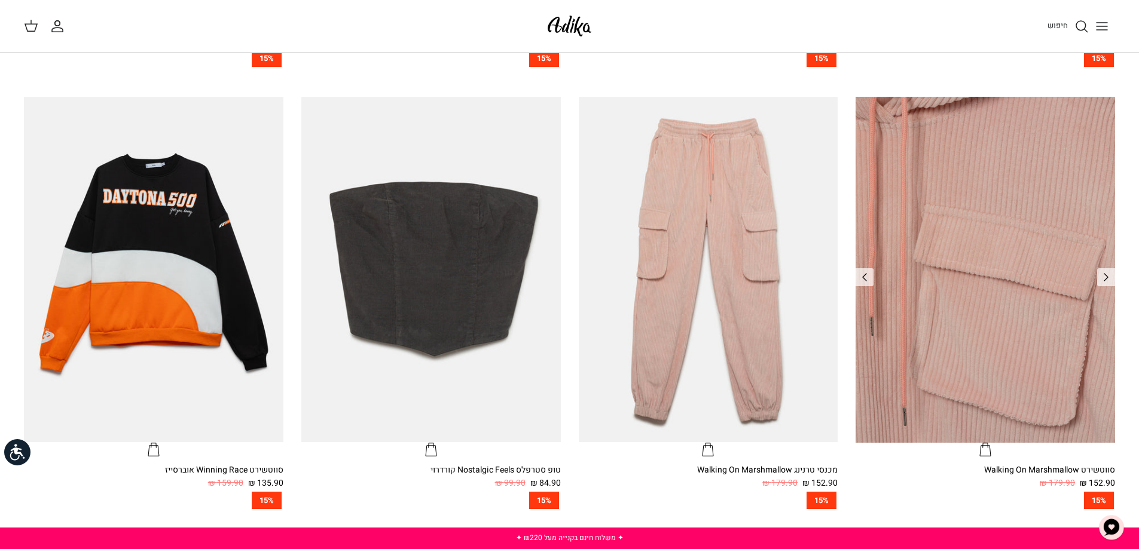
scroll to position [897, 0]
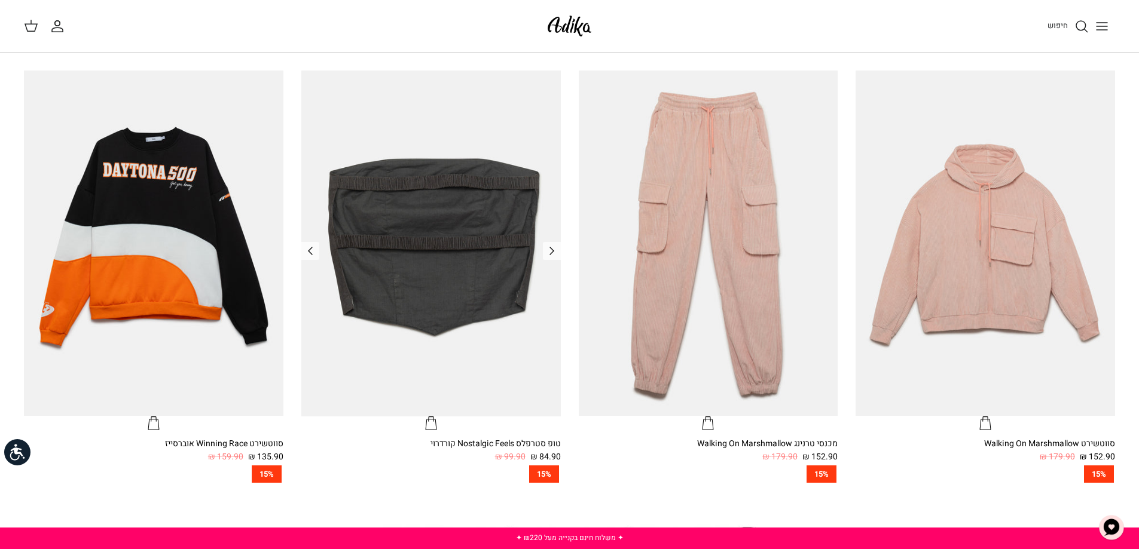
click at [426, 419] on icon "טופ סטרפלס Nostalgic Feels קורדרוי" at bounding box center [431, 424] width 14 height 14
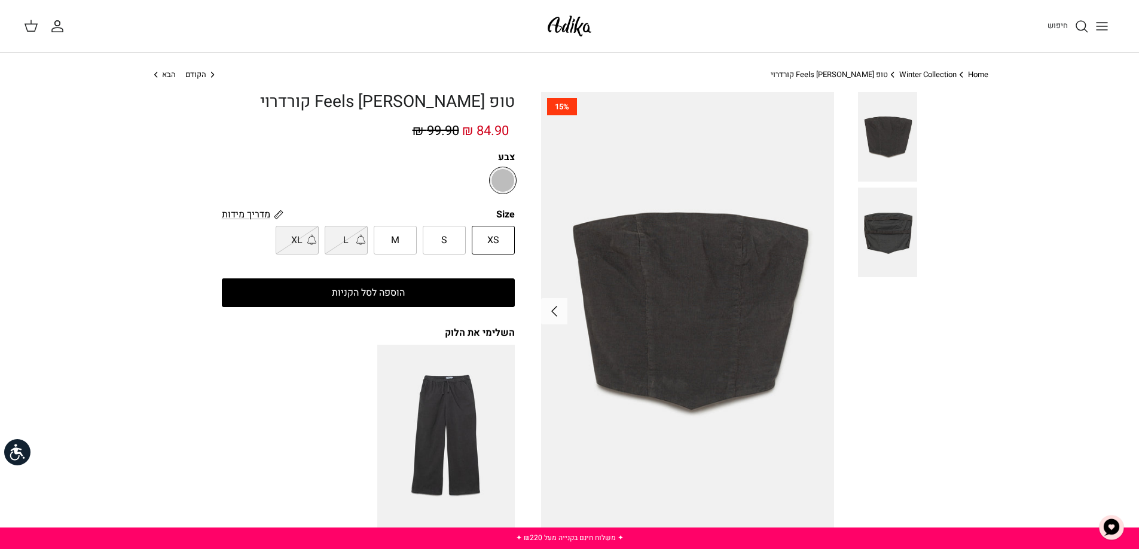
click at [406, 230] on label "M" at bounding box center [395, 240] width 43 height 29
click at [511, 230] on input "M" at bounding box center [515, 226] width 8 height 8
radio input "true"
click at [450, 248] on label "S" at bounding box center [444, 240] width 43 height 29
click at [511, 230] on input "S" at bounding box center [515, 226] width 8 height 8
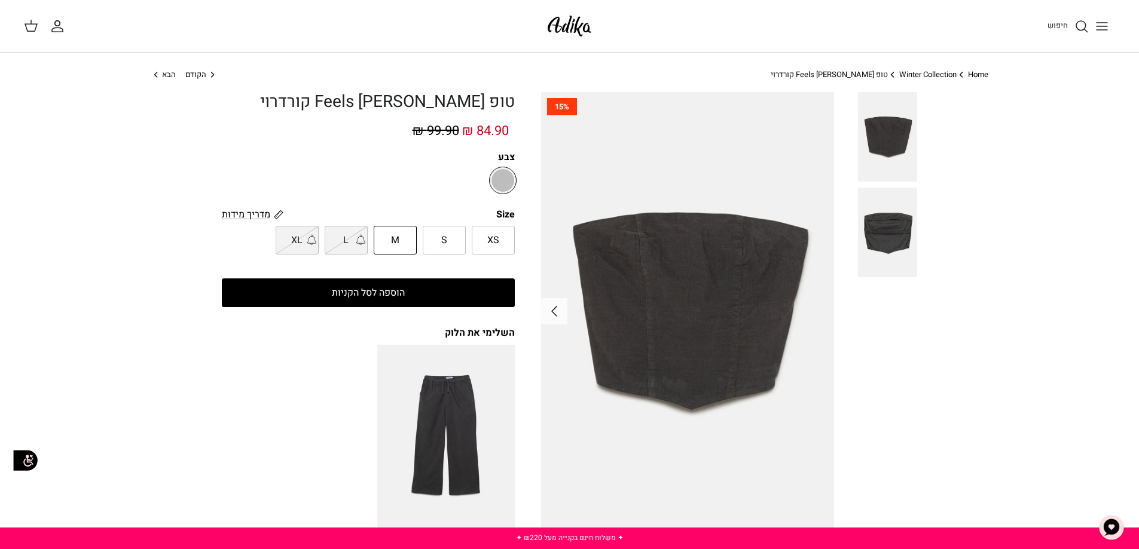
radio input "true"
click at [487, 244] on span "XS" at bounding box center [493, 241] width 12 height 16
click at [511, 230] on input "XS" at bounding box center [515, 226] width 8 height 8
radio input "true"
click at [447, 442] on img "מכנסיים רחבים Nostalgic Feels קורדרוי" at bounding box center [445, 437] width 137 height 184
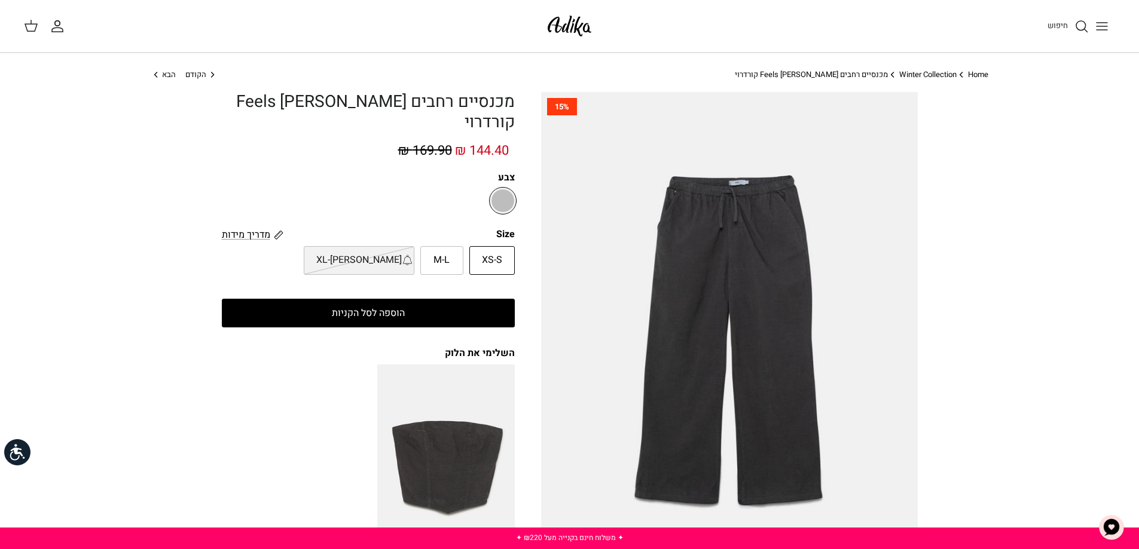
scroll to position [299, 0]
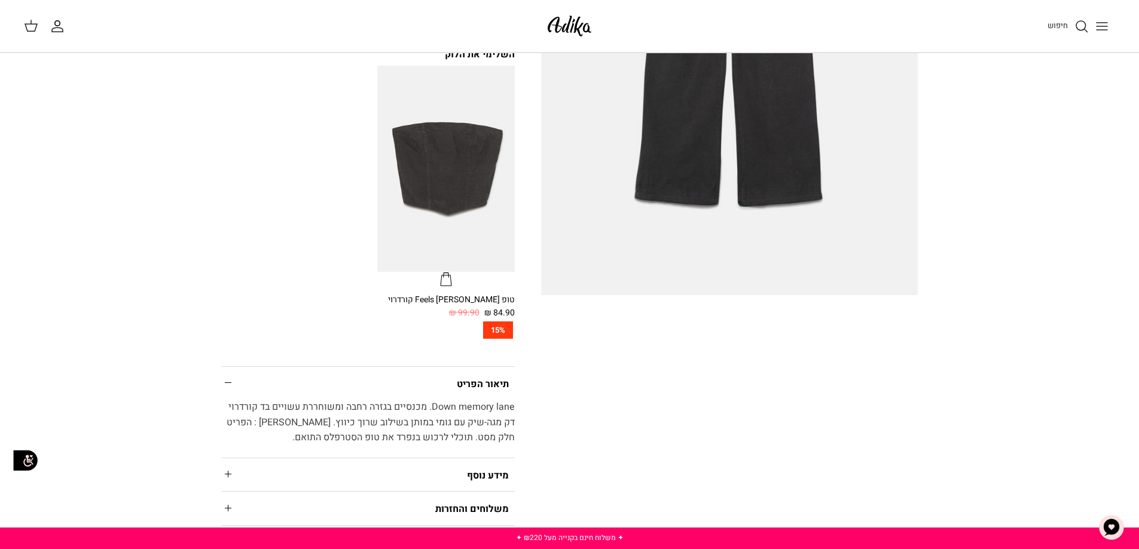
click at [350, 458] on summary "מידע נוסף" at bounding box center [368, 474] width 293 height 33
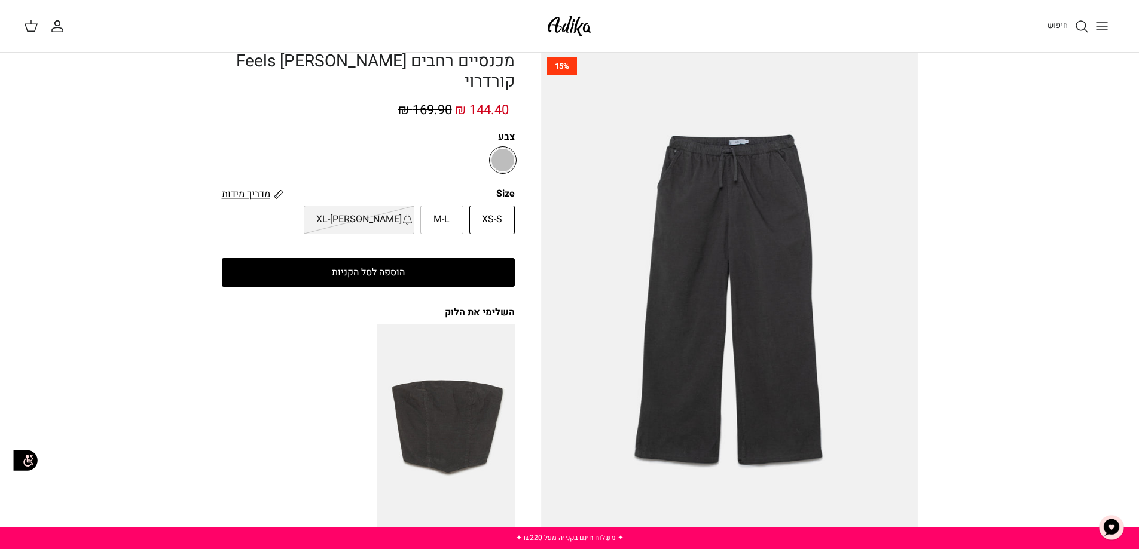
scroll to position [0, 0]
